Goal: Information Seeking & Learning: Understand process/instructions

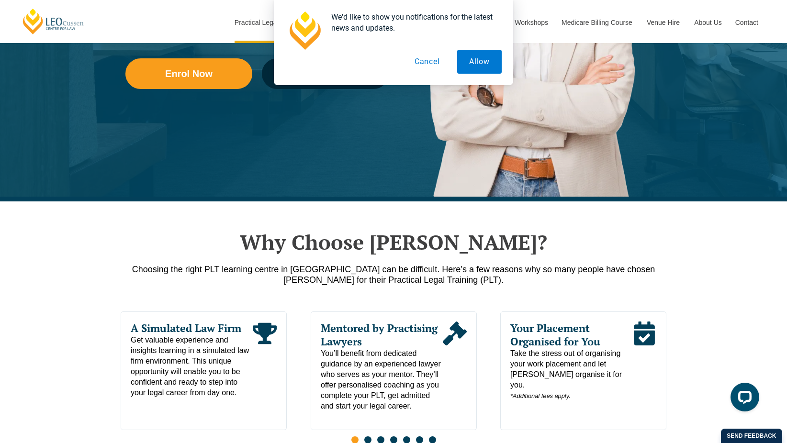
scroll to position [96, 0]
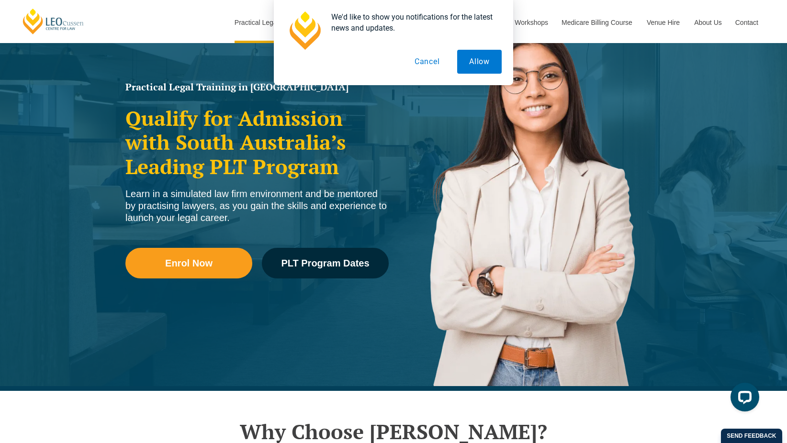
click at [425, 60] on button "Cancel" at bounding box center [427, 62] width 49 height 24
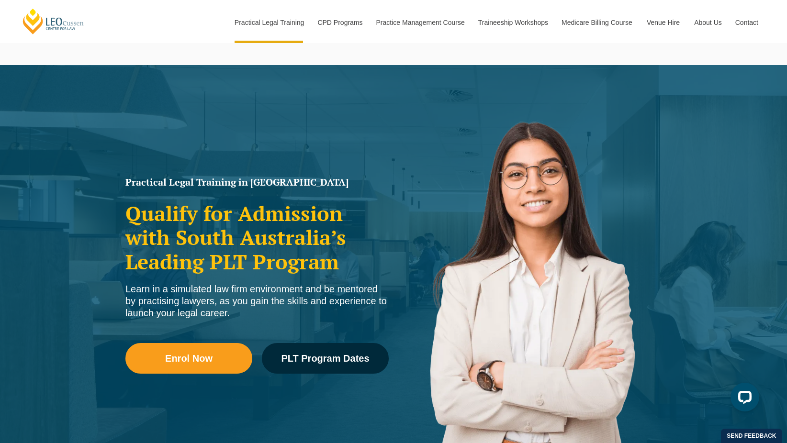
scroll to position [0, 0]
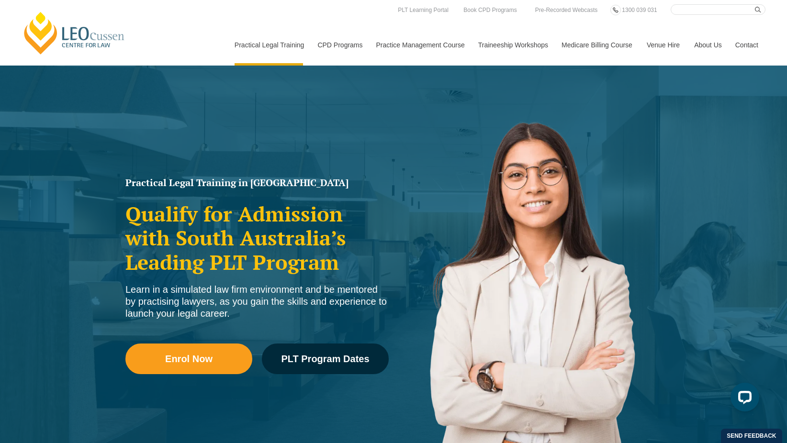
click at [0, 0] on link "International Students & Lawyers" at bounding box center [0, 0] width 0 height 0
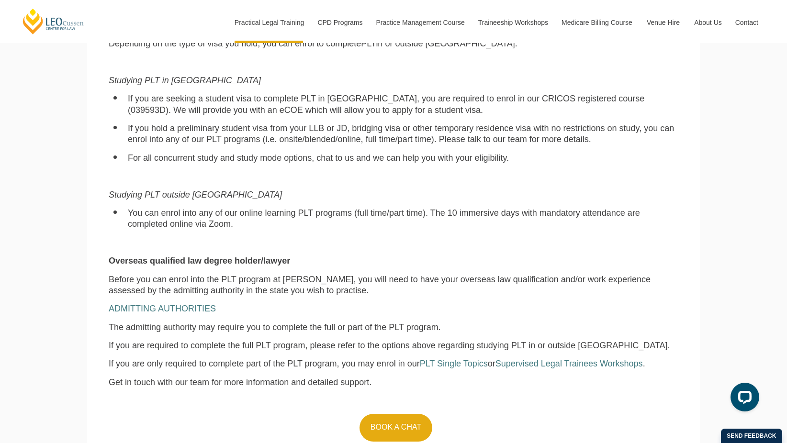
scroll to position [766, 0]
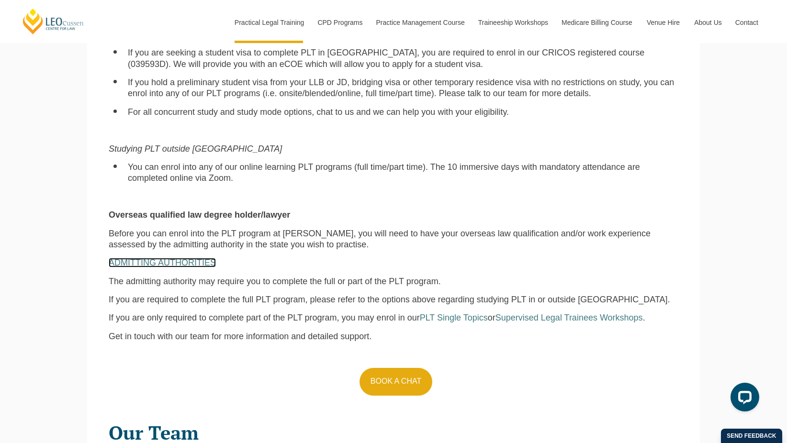
click at [174, 262] on span "ADMITTING AUTHORITIES" at bounding box center [162, 263] width 107 height 10
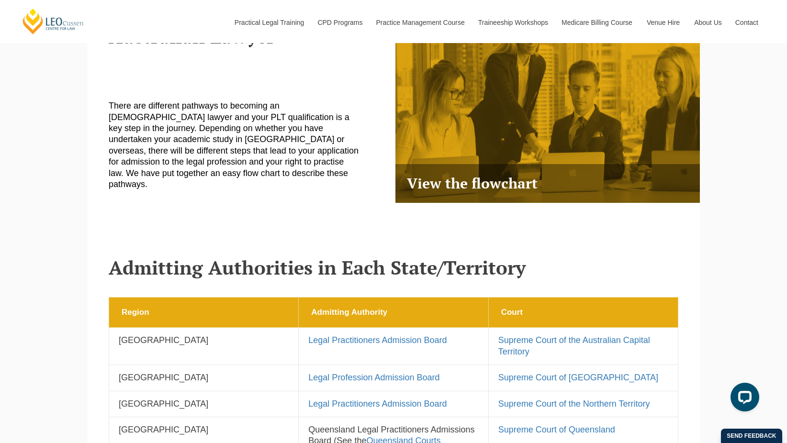
scroll to position [526, 0]
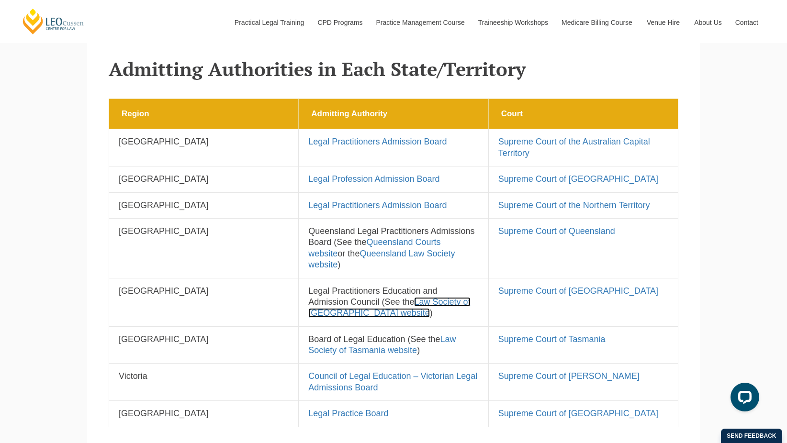
click at [348, 301] on link "Law Society of South Australia website" at bounding box center [389, 307] width 162 height 21
